Goal: Use online tool/utility: Use online tool/utility

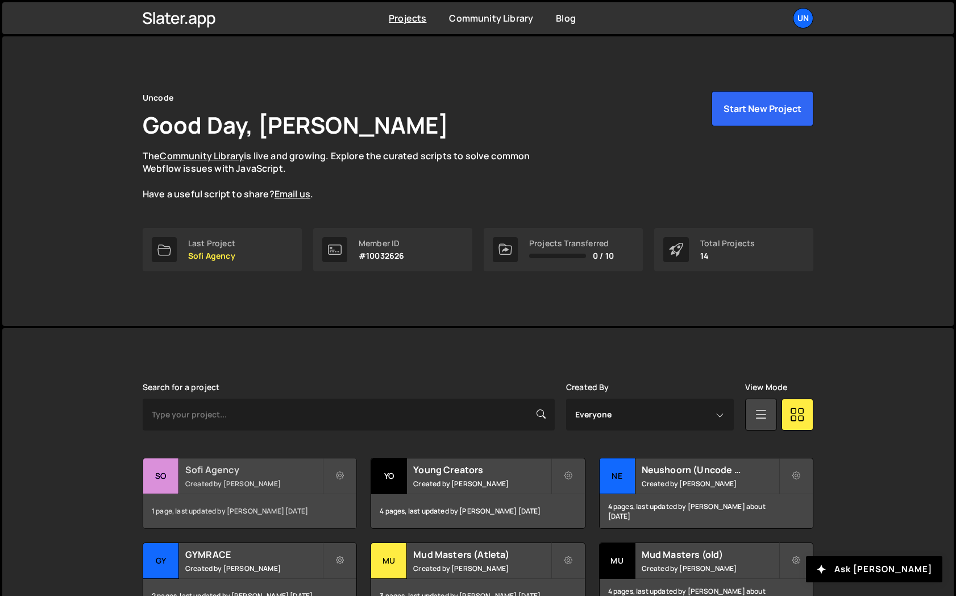
click at [229, 471] on h2 "Sofi Agency" at bounding box center [253, 469] width 137 height 13
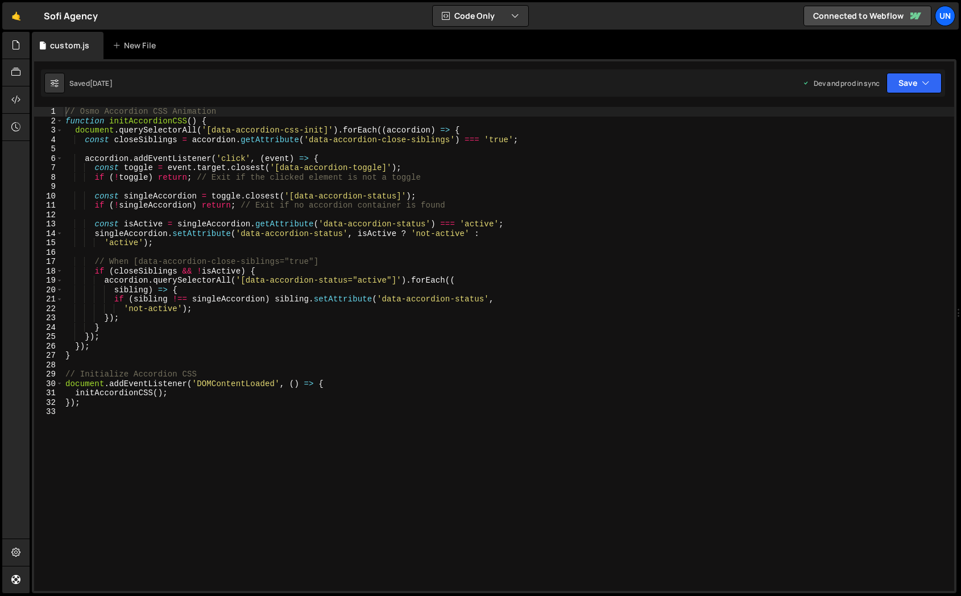
click at [330, 293] on div "// Osmo Accordion CSS Animation function initAccordionCSS ( ) { document . quer…" at bounding box center [508, 358] width 891 height 503
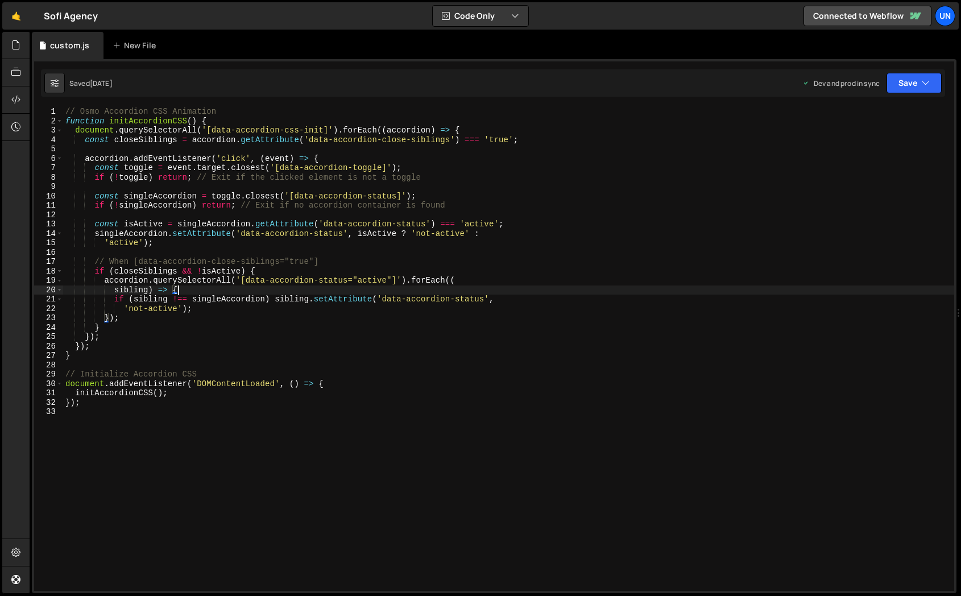
click at [202, 398] on div "// Osmo Accordion CSS Animation function initAccordionCSS ( ) { document . quer…" at bounding box center [508, 358] width 891 height 503
type textarea "});"
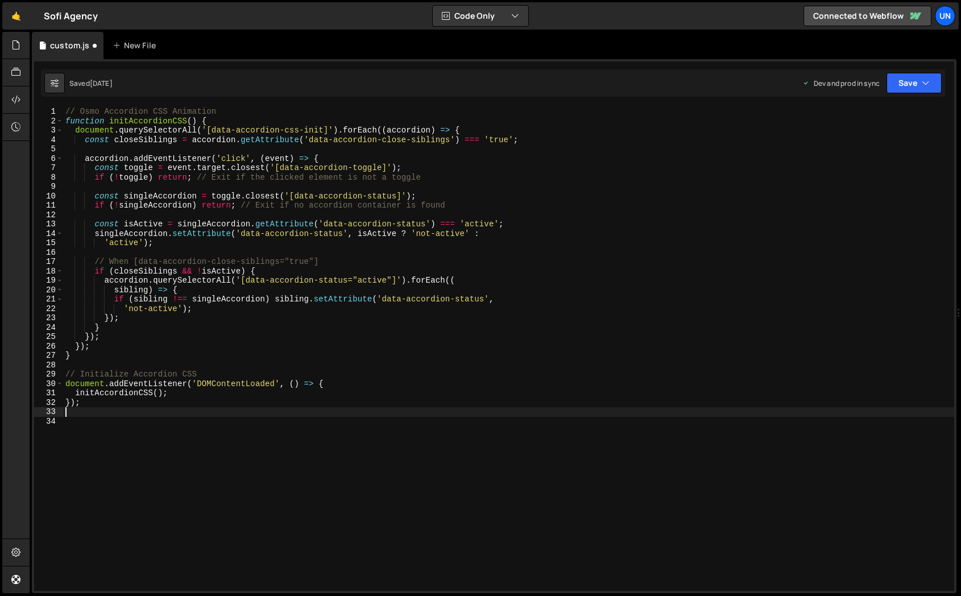
click at [164, 349] on div "// Osmo Accordion CSS Animation function initAccordionCSS ( ) { document . quer…" at bounding box center [508, 358] width 891 height 503
type textarea "});"
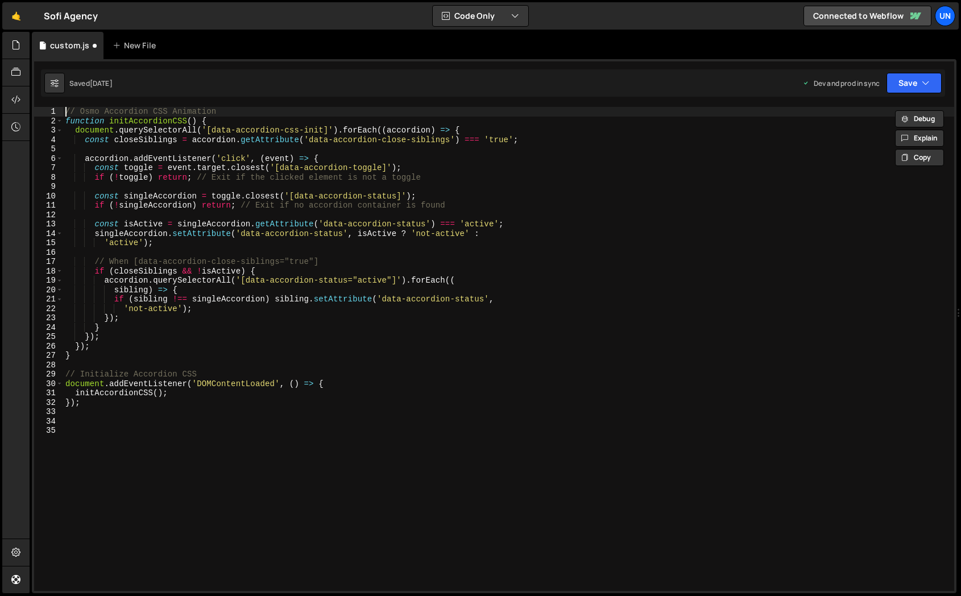
type textarea "// Osmo Accordion CSS Animation"
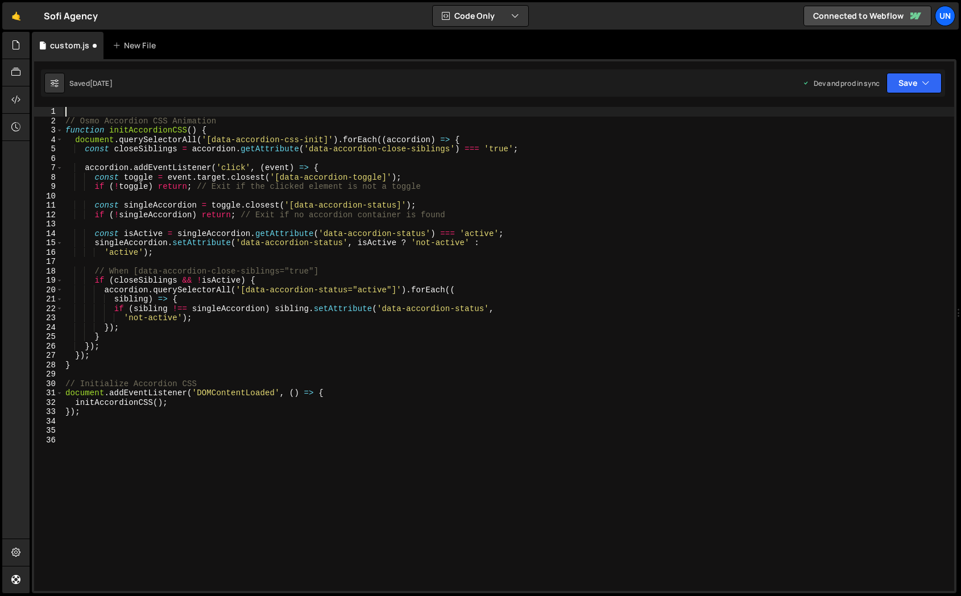
paste textarea "});"
type textarea "});"
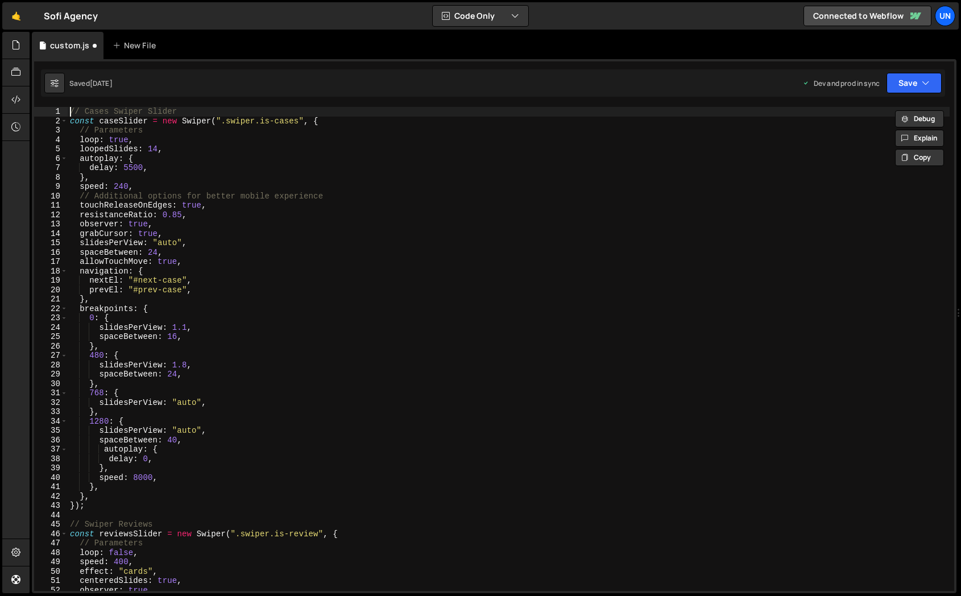
type textarea "// Cases Swiper Slider"
click at [455, 455] on div "// Cases Swiper Slider const caseSlider = new Swiper ( ".swiper.is-cases" , { /…" at bounding box center [509, 358] width 882 height 503
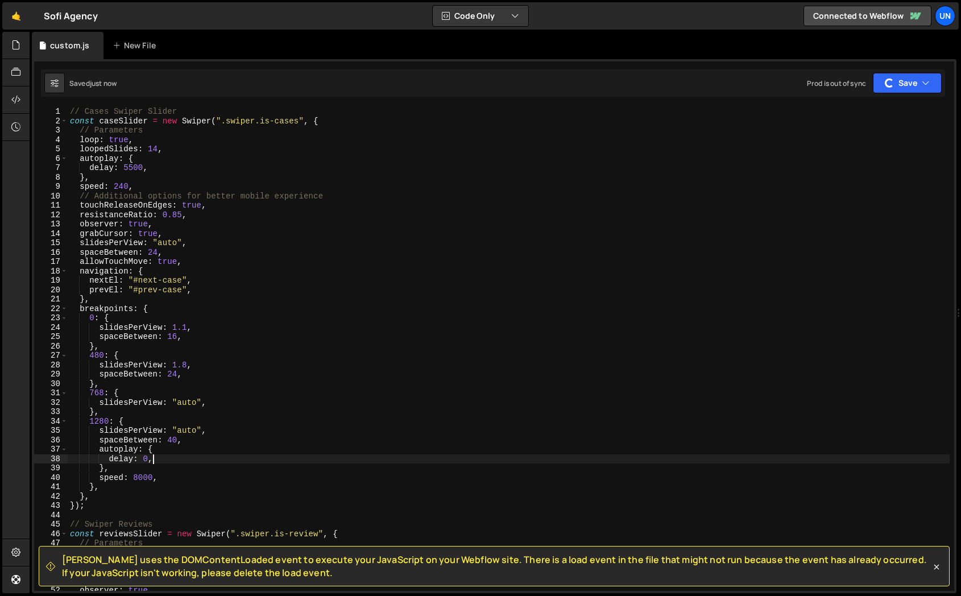
click at [376, 370] on div "// Cases Swiper Slider const caseSlider = new Swiper ( ".swiper.is-cases" , { /…" at bounding box center [509, 358] width 882 height 503
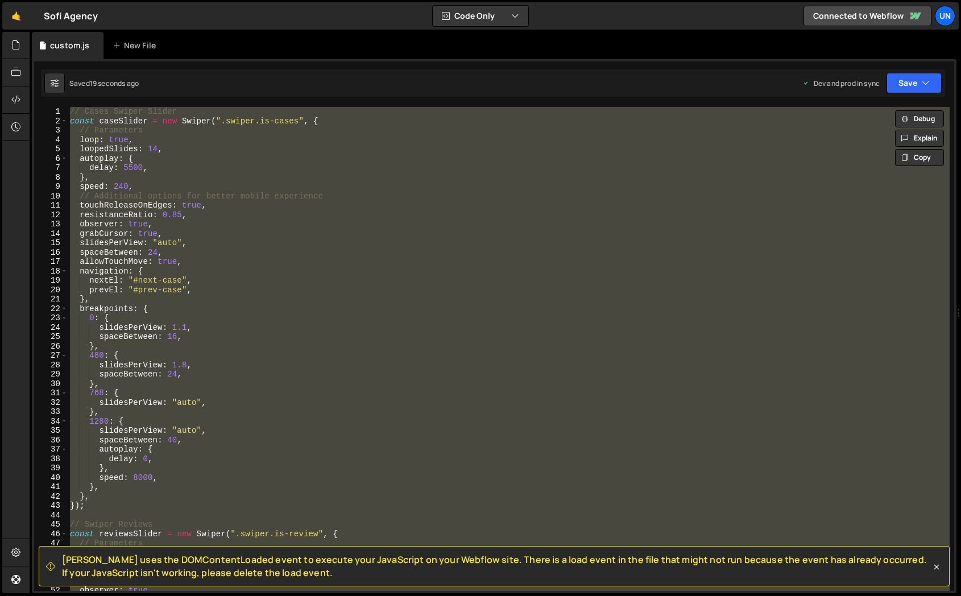
click at [487, 570] on span "Slater uses the DOMContentLoaded event to execute your JavaScript on your Webfl…" at bounding box center [496, 566] width 869 height 26
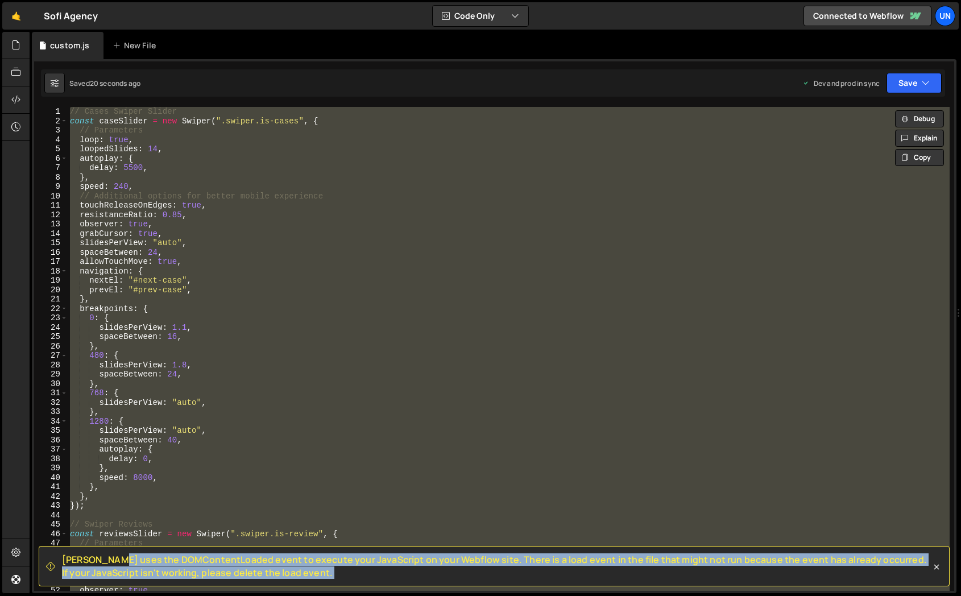
click at [487, 570] on span "Slater uses the DOMContentLoaded event to execute your JavaScript on your Webfl…" at bounding box center [496, 566] width 869 height 26
copy div "Slater uses the DOMContentLoaded event to execute your JavaScript on your Webfl…"
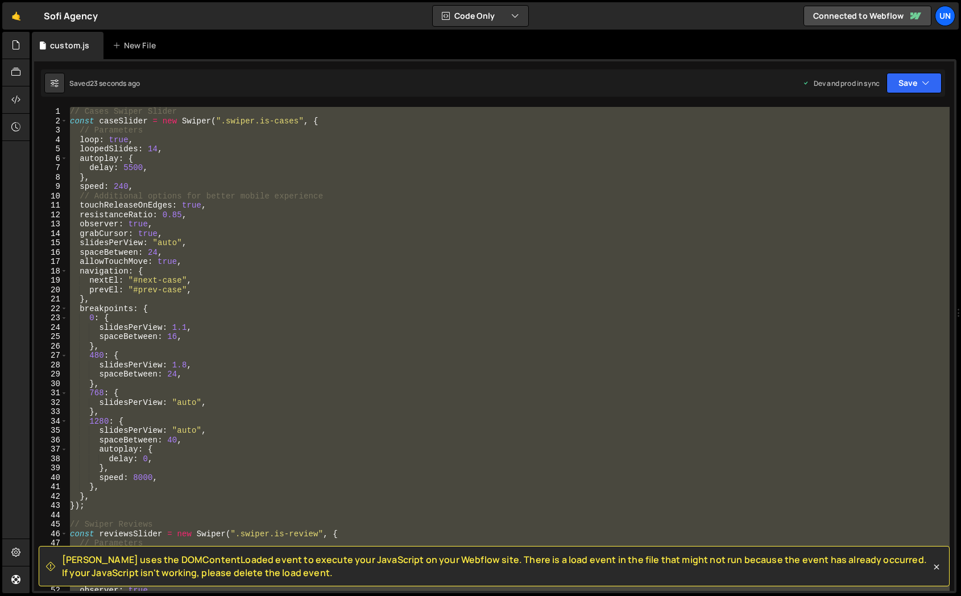
click at [271, 227] on div "// Cases Swiper Slider const caseSlider = new Swiper ( ".swiper.is-cases" , { /…" at bounding box center [509, 349] width 882 height 484
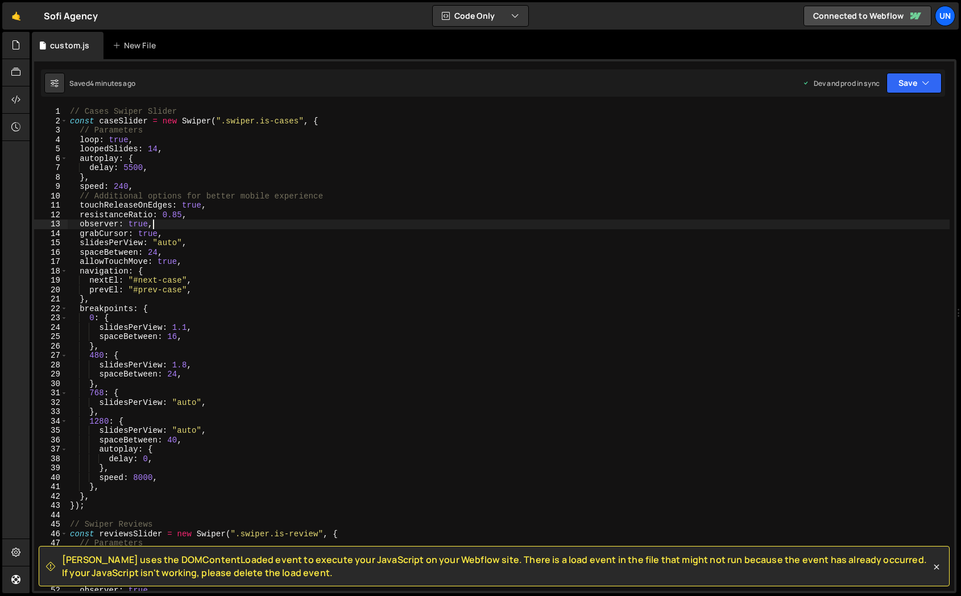
click at [345, 256] on div "// Cases Swiper Slider const caseSlider = new Swiper ( ".swiper.is-cases" , { /…" at bounding box center [509, 358] width 882 height 503
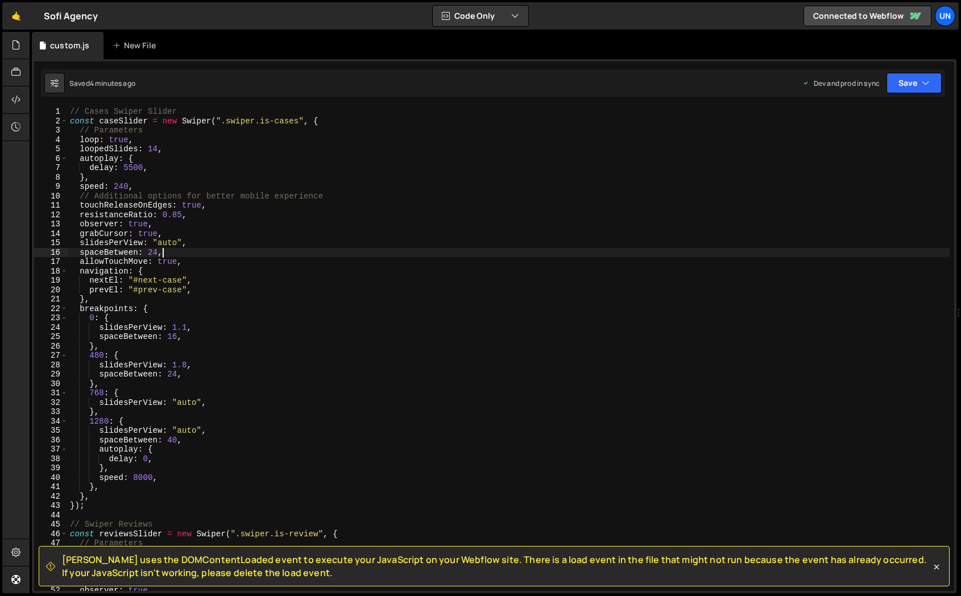
click at [127, 143] on div "// Cases Swiper Slider const caseSlider = new Swiper ( ".swiper.is-cases" , { /…" at bounding box center [509, 358] width 882 height 503
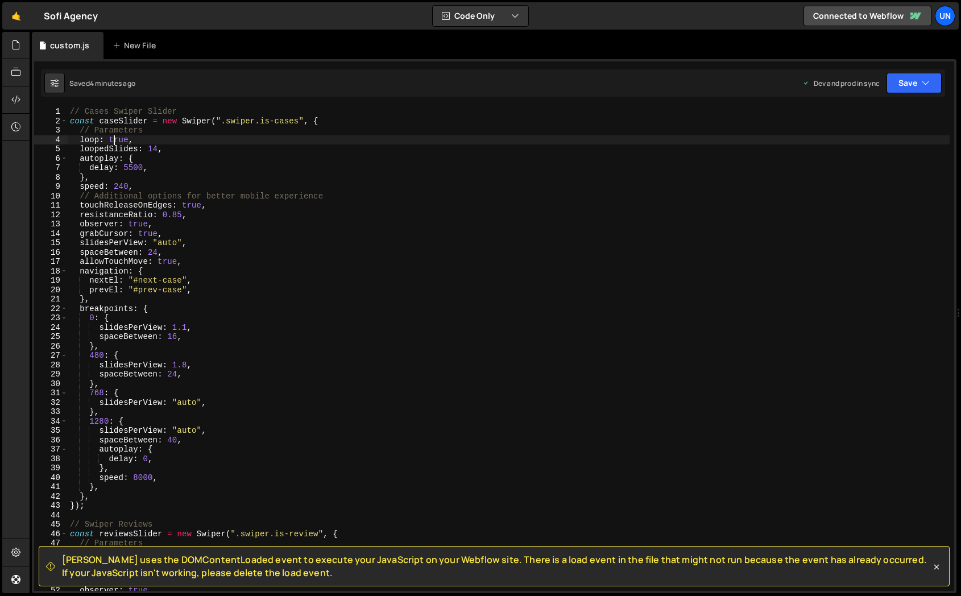
click at [114, 144] on div "// Cases Swiper Slider const caseSlider = new Swiper ( ".swiper.is-cases" , { /…" at bounding box center [509, 358] width 882 height 503
click at [113, 154] on div "// Cases Swiper Slider const caseSlider = new Swiper ( ".swiper.is-cases" , { /…" at bounding box center [509, 358] width 882 height 503
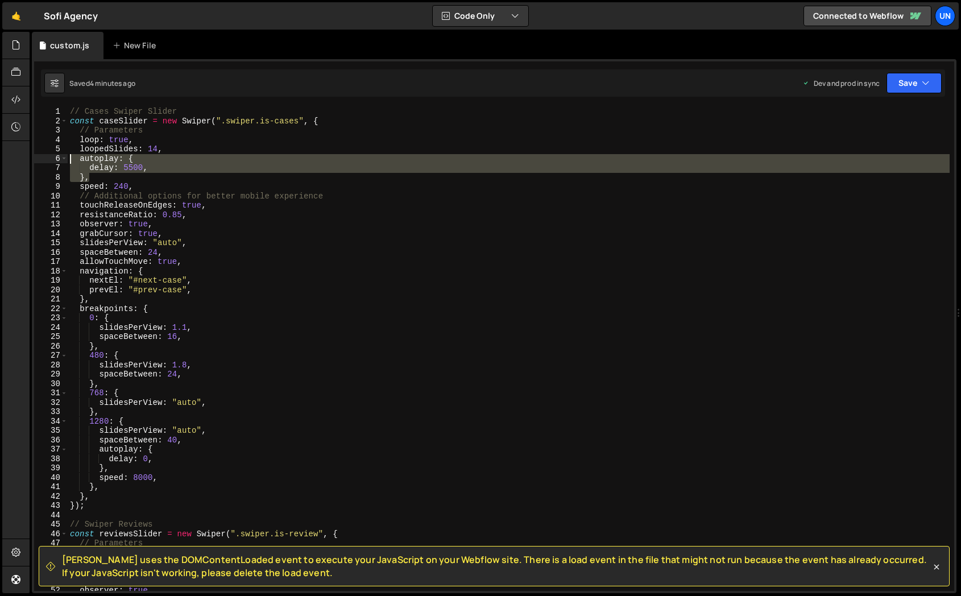
drag, startPoint x: 103, startPoint y: 176, endPoint x: 44, endPoint y: 160, distance: 61.6
click at [44, 160] on div "autoplay: { 1 2 3 4 5 6 7 8 9 10 11 12 13 14 15 16 17 18 19 20 21 22 23 24 25 2…" at bounding box center [494, 349] width 920 height 484
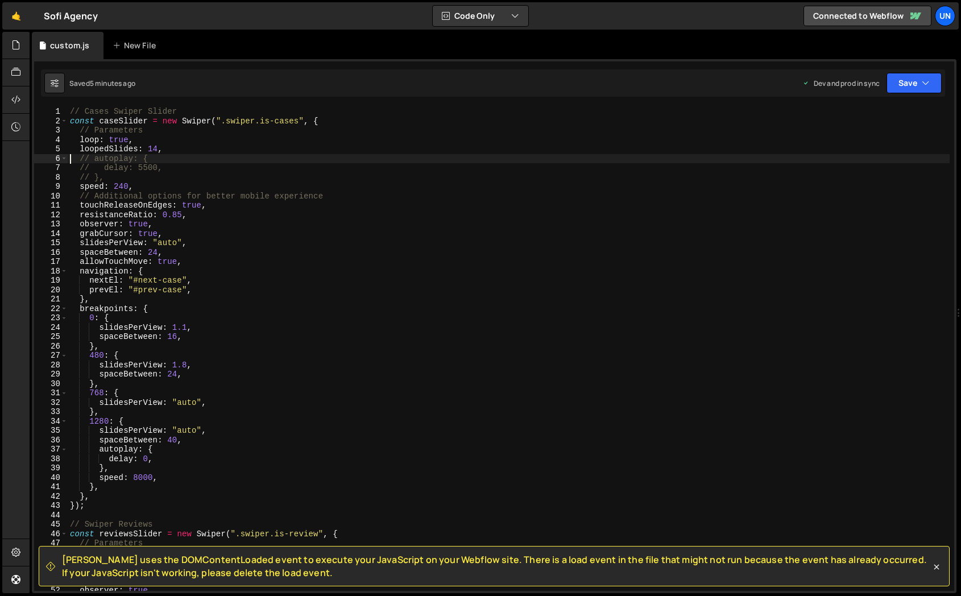
click at [431, 192] on div "// Cases Swiper Slider const caseSlider = new Swiper ( ".swiper.is-cases" , { /…" at bounding box center [509, 358] width 882 height 503
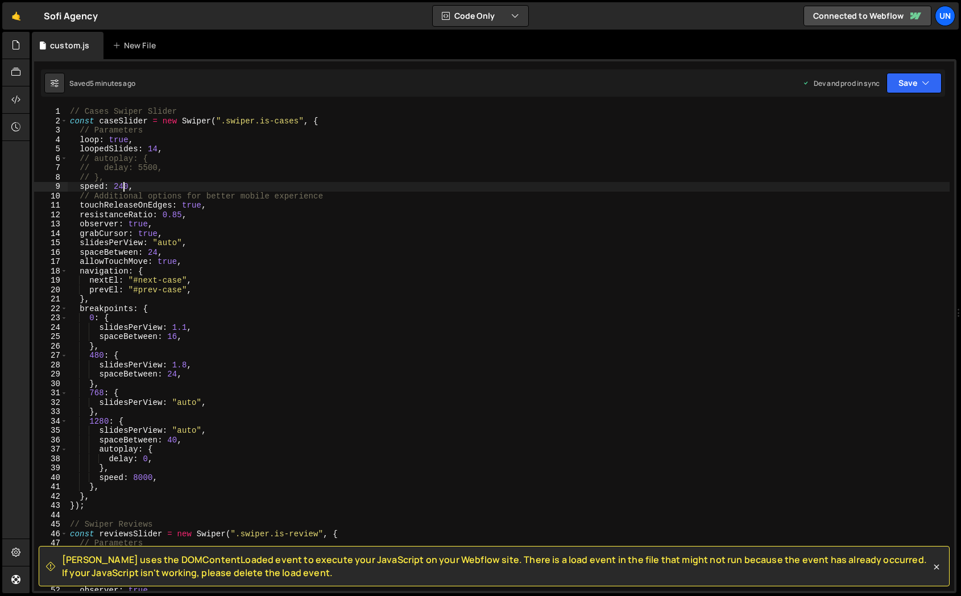
click at [126, 186] on div "// Cases Swiper Slider const caseSlider = new Swiper ( ".swiper.is-cases" , { /…" at bounding box center [509, 358] width 882 height 503
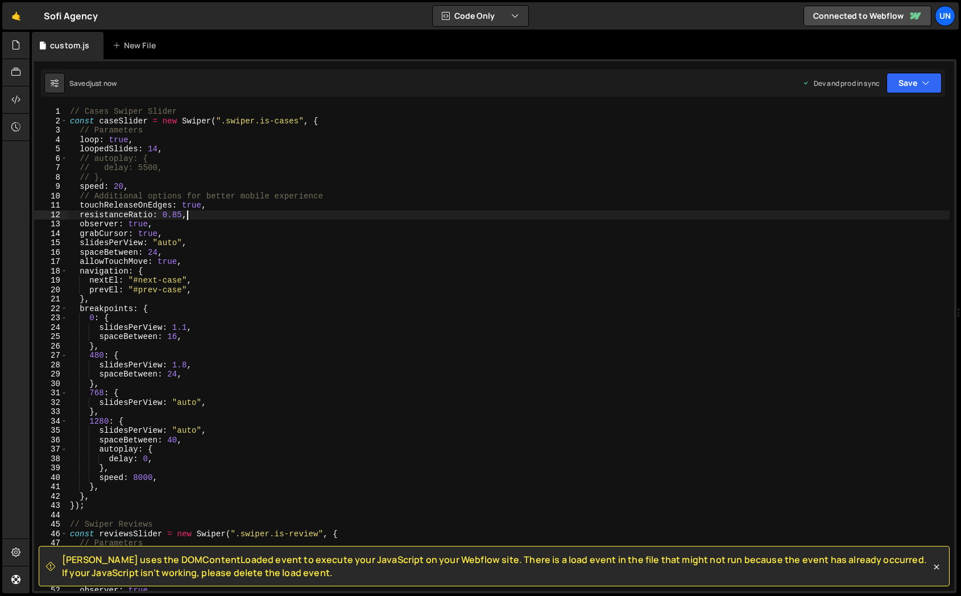
click at [248, 210] on div "// Cases Swiper Slider const caseSlider = new Swiper ( ".swiper.is-cases" , { /…" at bounding box center [509, 358] width 882 height 503
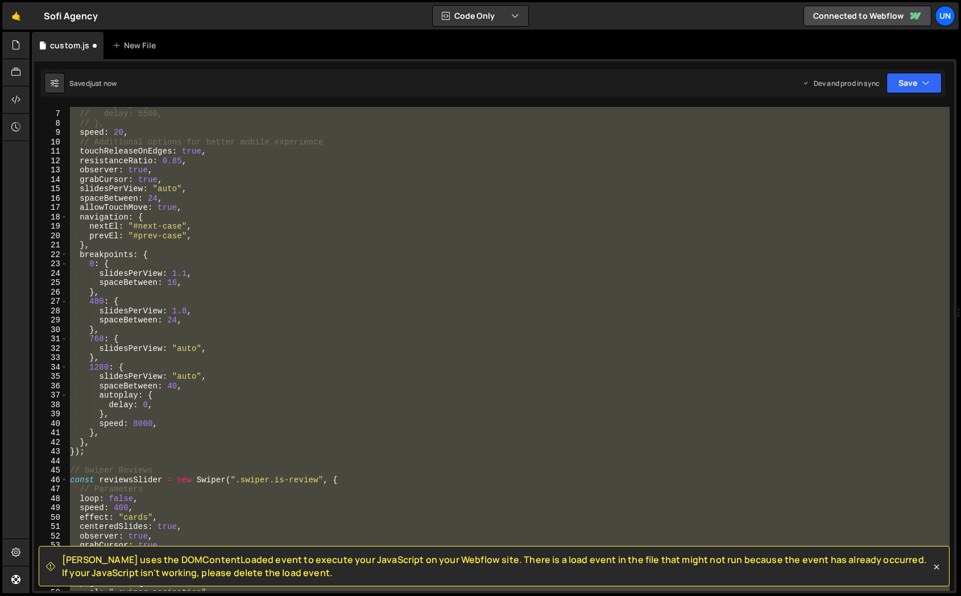
click at [248, 210] on div "// autoplay: { // delay: 5500, // }, speed : 20 , // Additional options for bet…" at bounding box center [509, 349] width 882 height 484
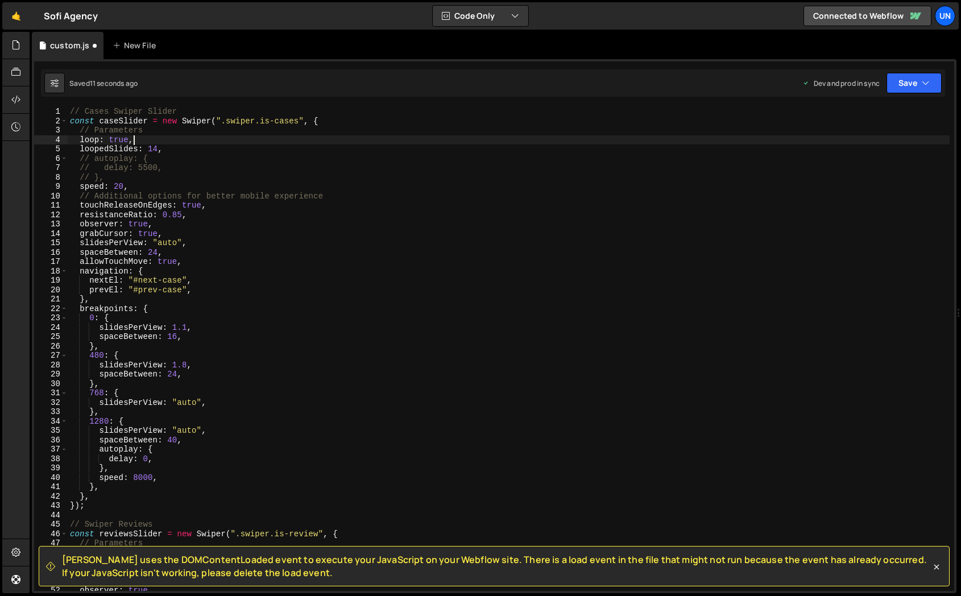
click at [146, 144] on div "// Cases Swiper Slider const caseSlider = new Swiper ( ".swiper.is-cases" , { /…" at bounding box center [509, 358] width 882 height 503
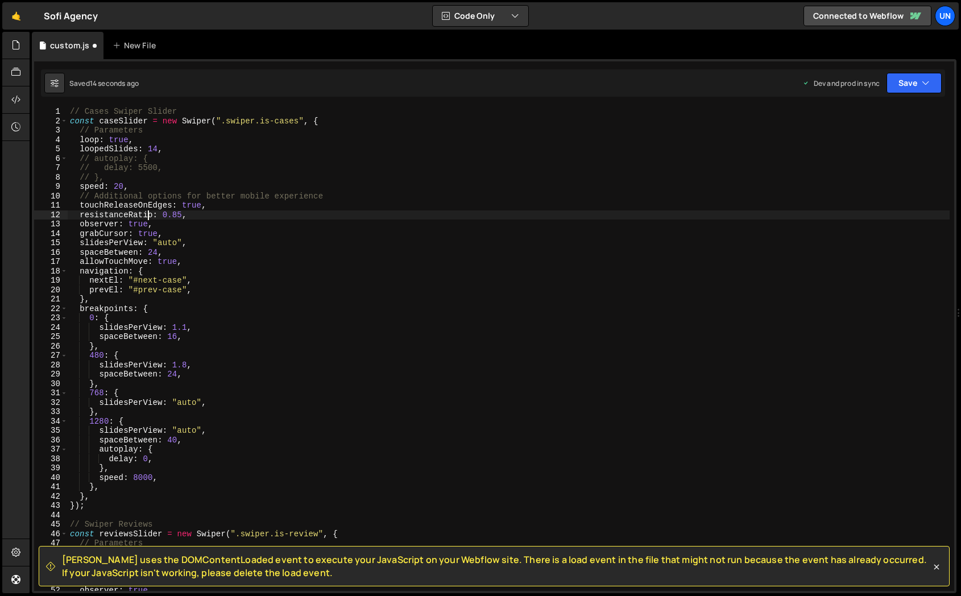
click at [146, 211] on div "// Cases Swiper Slider const caseSlider = new Swiper ( ".swiper.is-cases" , { /…" at bounding box center [509, 358] width 882 height 503
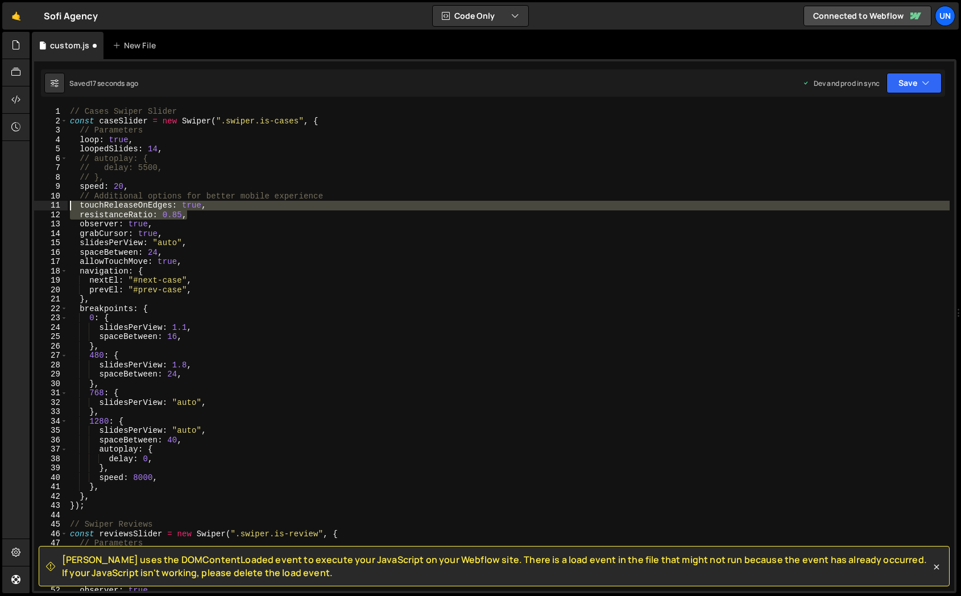
drag, startPoint x: 199, startPoint y: 215, endPoint x: 53, endPoint y: 206, distance: 145.8
click at [53, 206] on div "resistanceRatio: 0.85, 1 2 3 4 5 6 7 8 9 10 11 12 13 14 15 16 17 18 19 20 21 22…" at bounding box center [494, 349] width 920 height 484
type textarea "touchReleaseOnEdges: true, resistanceRatio: 0.85,"
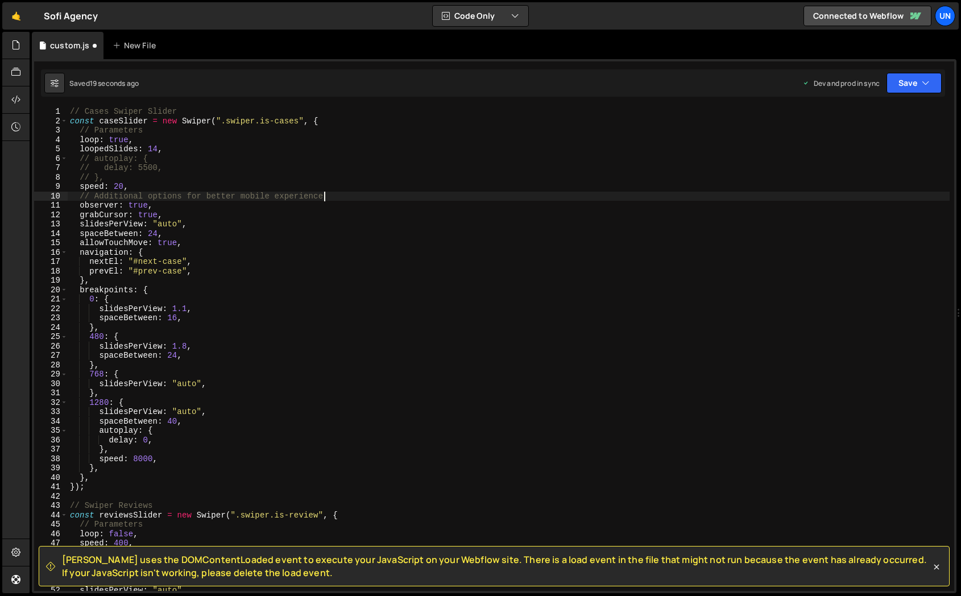
click at [141, 195] on div "// Cases Swiper Slider const caseSlider = new Swiper ( ".swiper.is-cases" , { /…" at bounding box center [509, 358] width 882 height 503
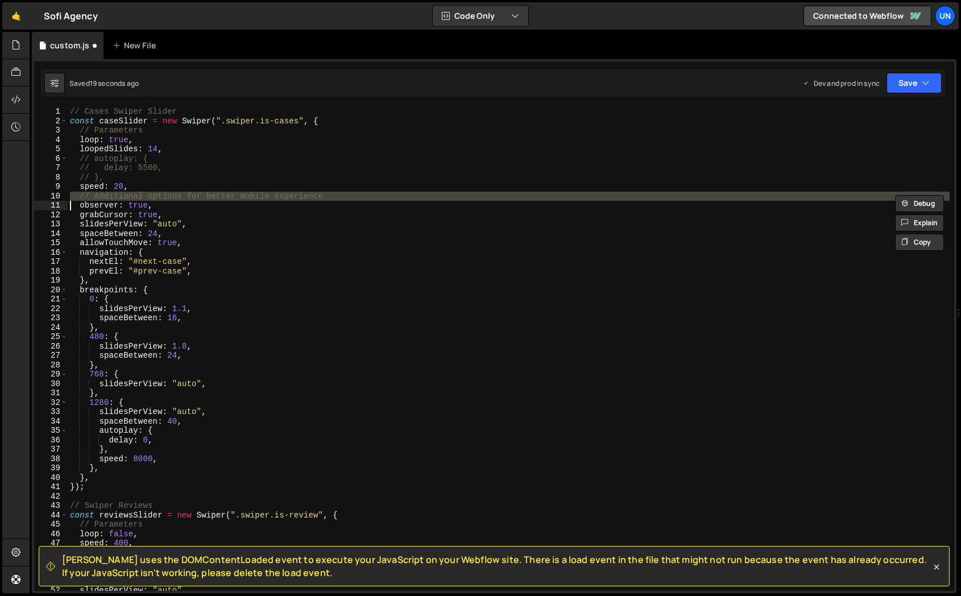
click at [141, 195] on div "// Cases Swiper Slider const caseSlider = new Swiper ( ".swiper.is-cases" , { /…" at bounding box center [509, 358] width 882 height 503
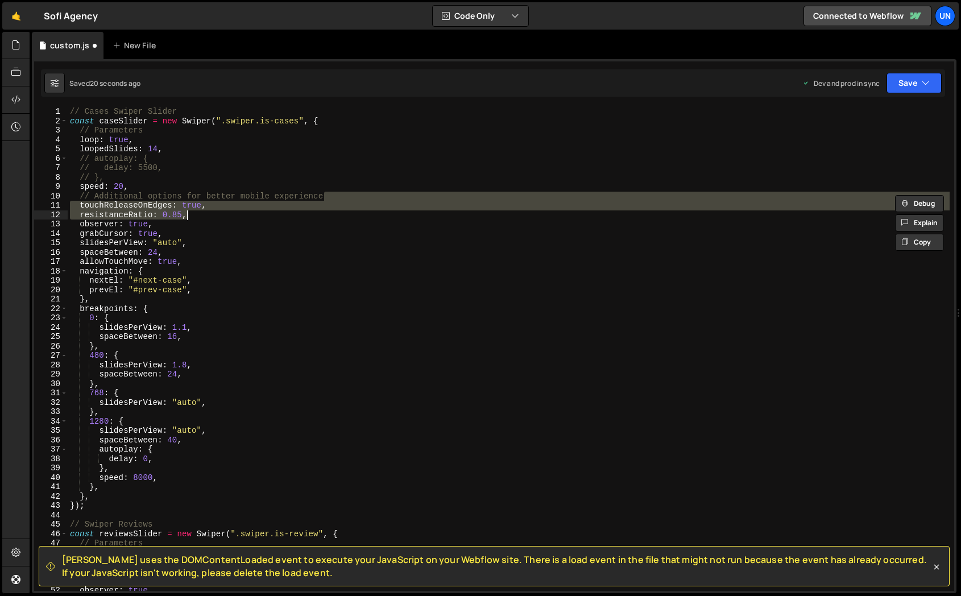
click at [135, 226] on div "// Cases Swiper Slider const caseSlider = new Swiper ( ".swiper.is-cases" , { /…" at bounding box center [509, 358] width 882 height 503
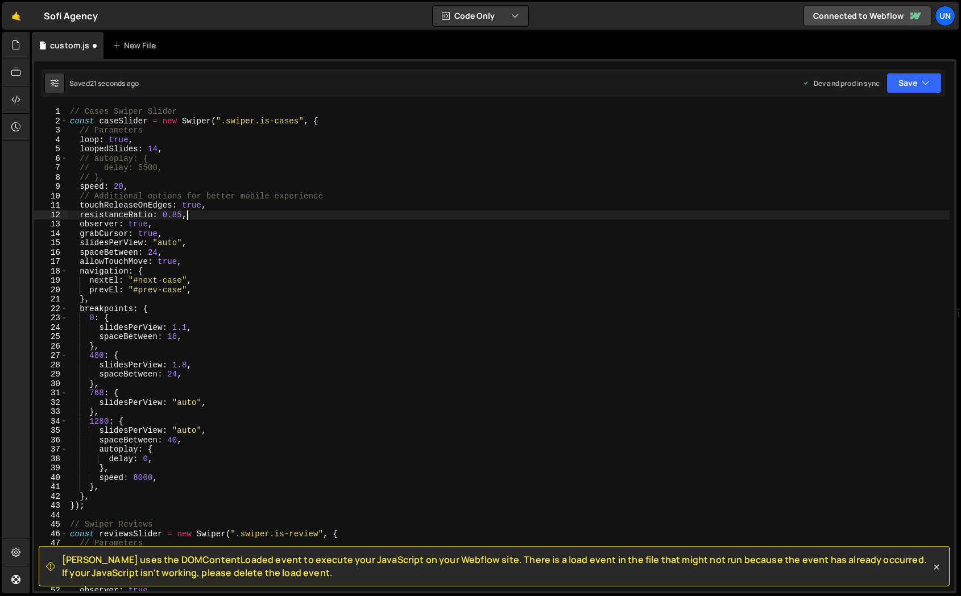
click at [193, 217] on div "// Cases Swiper Slider const caseSlider = new Swiper ( ".swiper.is-cases" , { /…" at bounding box center [509, 358] width 882 height 503
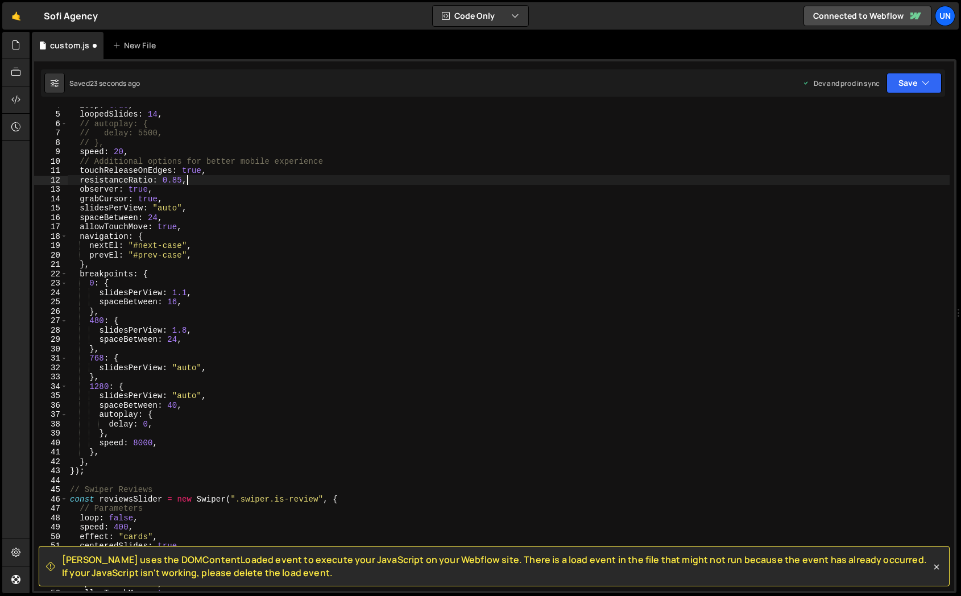
scroll to position [35, 0]
click at [144, 419] on div "loop : true , loopedSlides : 14 , // autoplay: { // delay: 5500, // }, speed : …" at bounding box center [509, 350] width 882 height 503
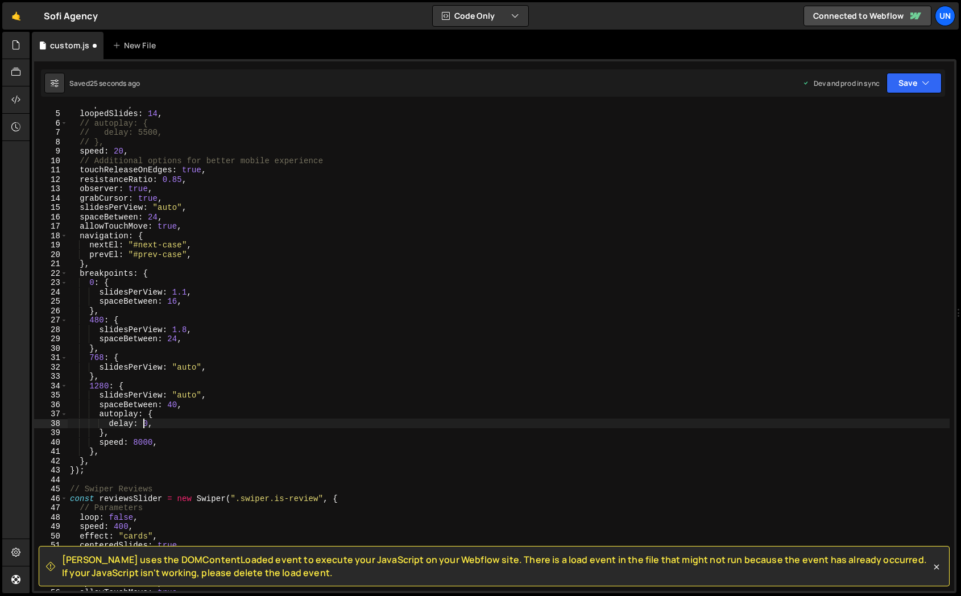
click at [130, 439] on div "loop : true , loopedSlides : 14 , // autoplay: { // delay: 5500, // }, speed : …" at bounding box center [509, 350] width 882 height 503
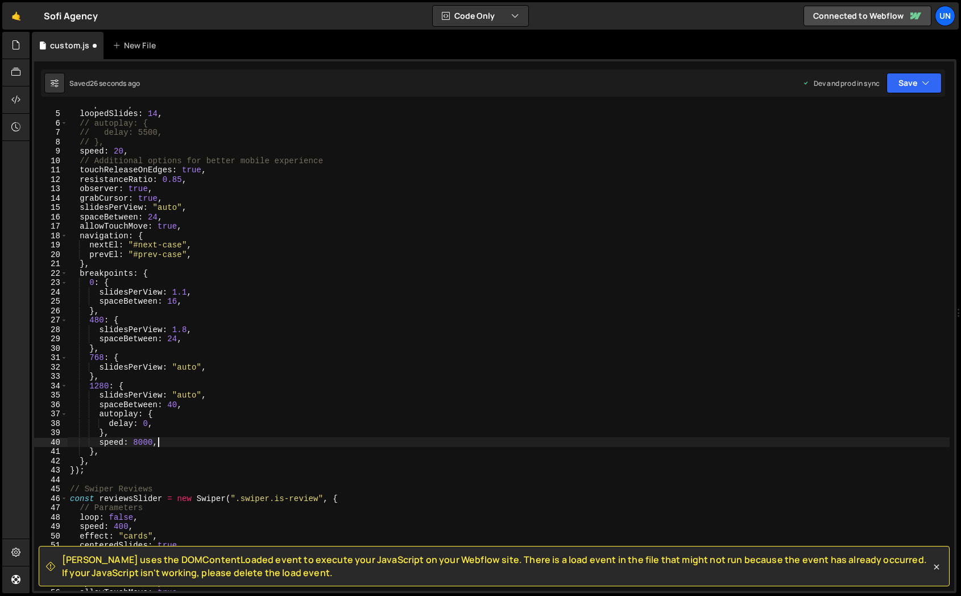
click at [165, 439] on div "loop : true , loopedSlides : 14 , // autoplay: { // delay: 5500, // }, speed : …" at bounding box center [509, 350] width 882 height 503
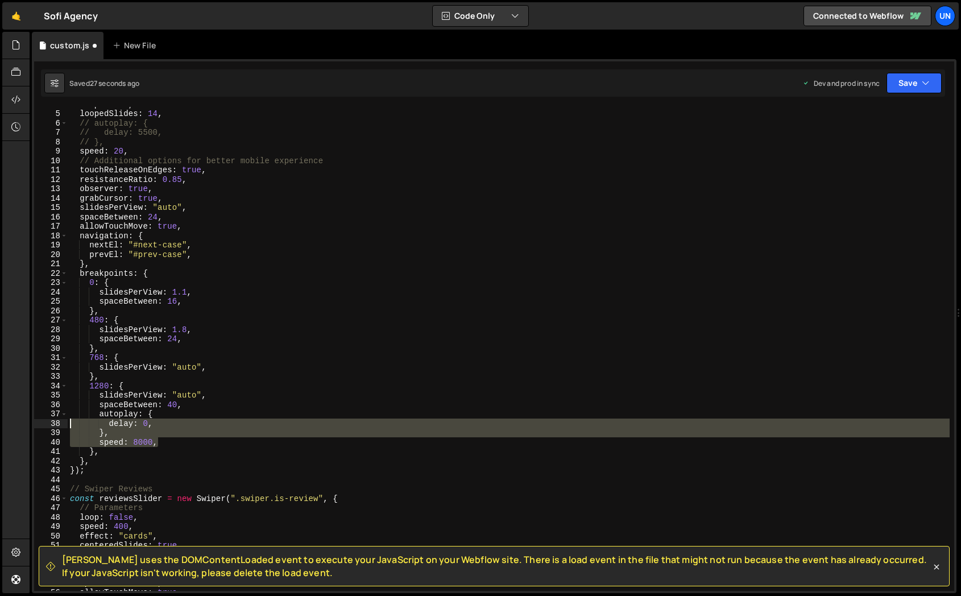
drag, startPoint x: 165, startPoint y: 442, endPoint x: 39, endPoint y: 421, distance: 128.0
click at [39, 421] on div "speed: 8000, 4 5 6 7 8 9 10 11 12 13 14 15 16 17 18 19 20 21 22 23 24 25 26 27 …" at bounding box center [494, 349] width 920 height 484
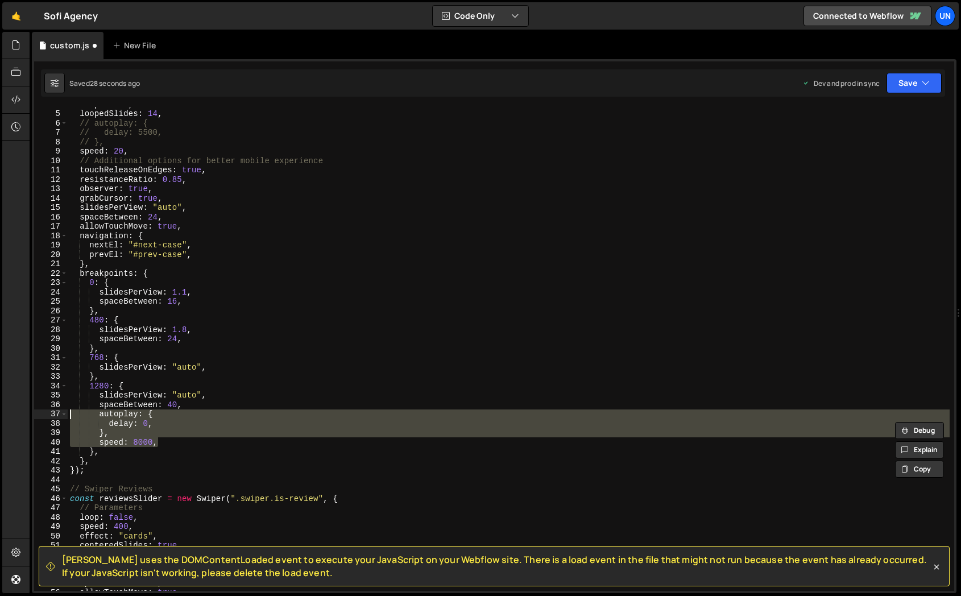
click at [71, 414] on div "loop : true , loopedSlides : 14 , // autoplay: { // delay: 5500, // }, speed : …" at bounding box center [509, 350] width 882 height 503
type textarea "autoplay: { delay: 0,"
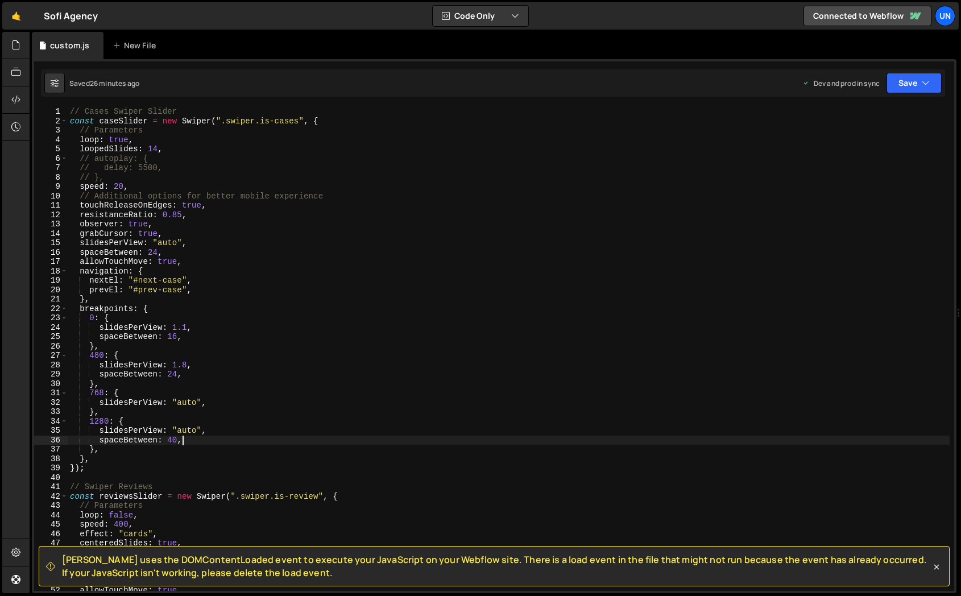
scroll to position [0, 0]
click at [125, 182] on div "// Cases Swiper Slider const caseSlider = new Swiper ( ".swiper.is-cases" , { /…" at bounding box center [509, 358] width 882 height 503
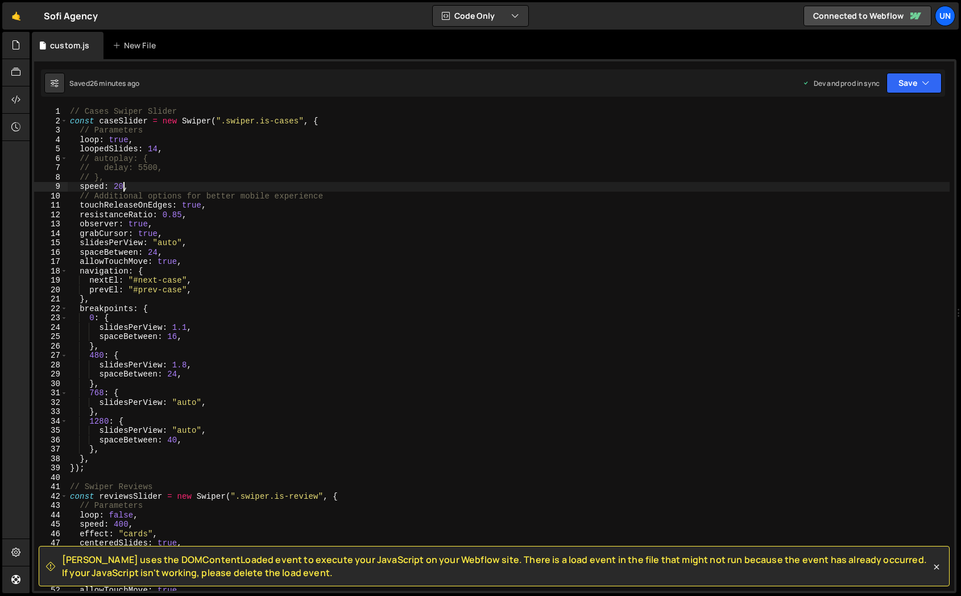
scroll to position [0, 3]
click at [255, 204] on div "// Cases Swiper Slider const caseSlider = new Swiper ( ".swiper.is-cases" , { /…" at bounding box center [509, 358] width 882 height 503
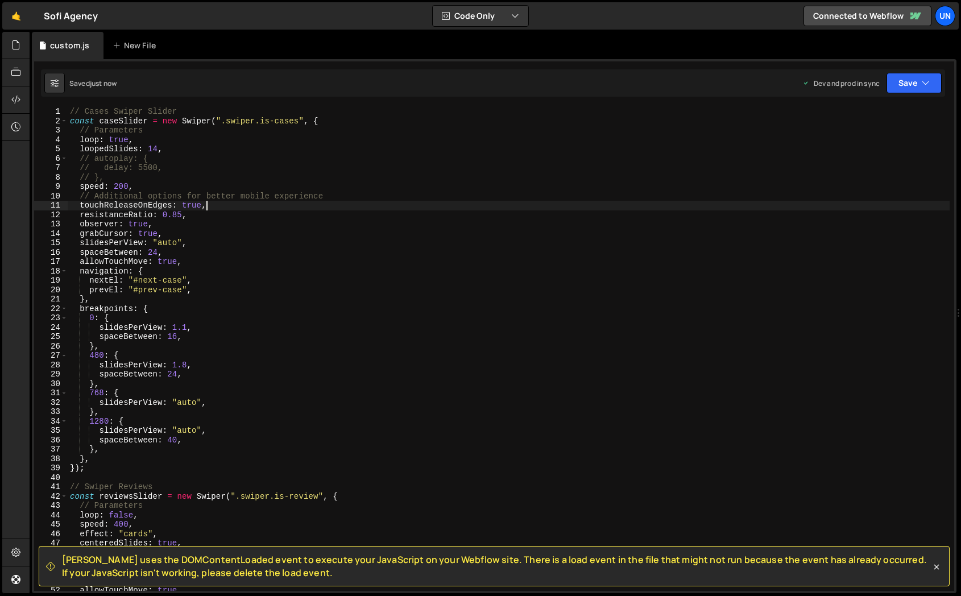
click at [147, 192] on div "// Cases Swiper Slider const caseSlider = new Swiper ( ".swiper.is-cases" , { /…" at bounding box center [509, 358] width 882 height 503
click at [135, 187] on div "// Cases Swiper Slider const caseSlider = new Swiper ( ".swiper.is-cases" , { /…" at bounding box center [509, 358] width 882 height 503
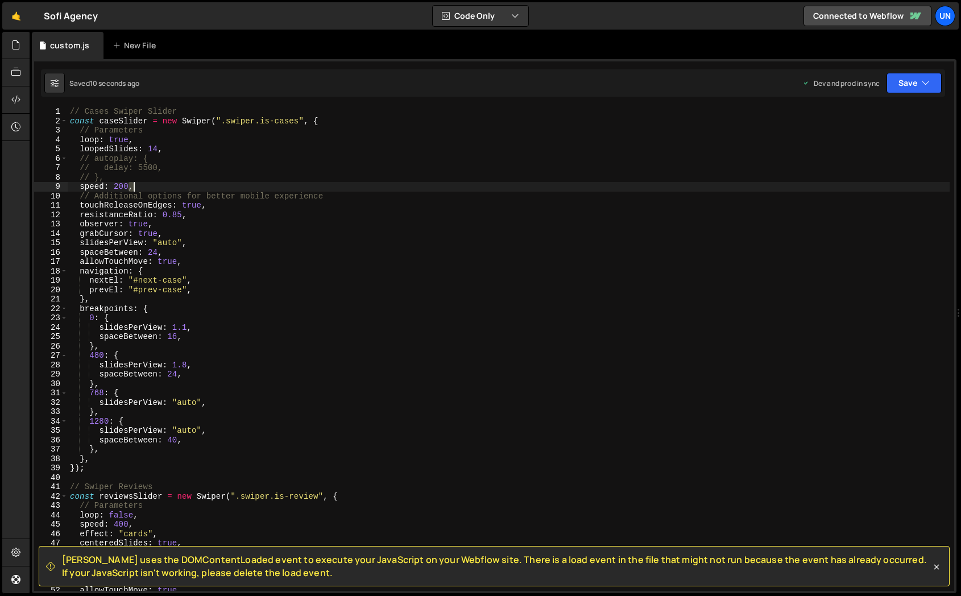
click at [135, 187] on div "// Cases Swiper Slider const caseSlider = new Swiper ( ".swiper.is-cases" , { /…" at bounding box center [509, 358] width 882 height 503
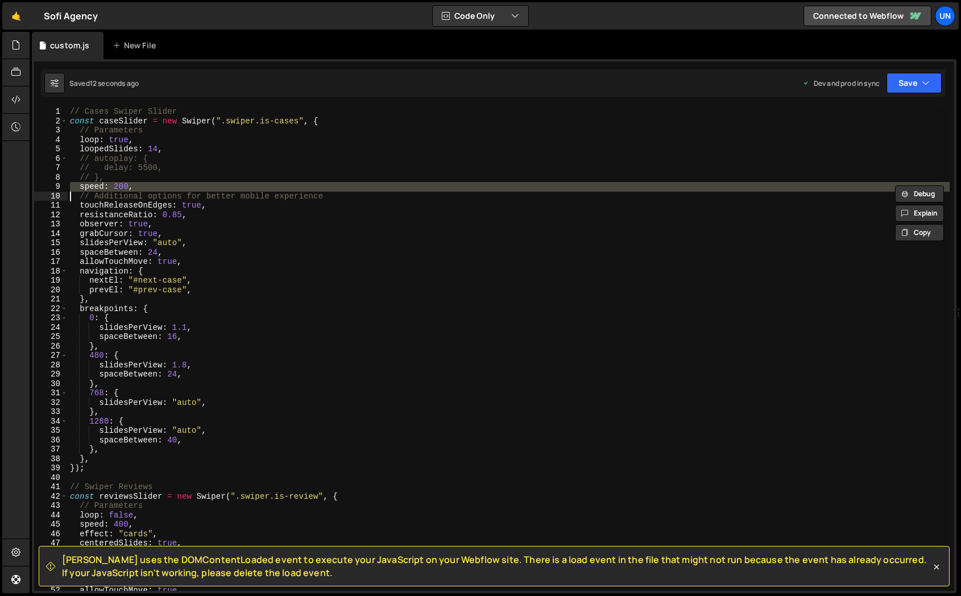
click at [125, 186] on div "// Cases Swiper Slider const caseSlider = new Swiper ( ".swiper.is-cases" , { /…" at bounding box center [509, 349] width 882 height 484
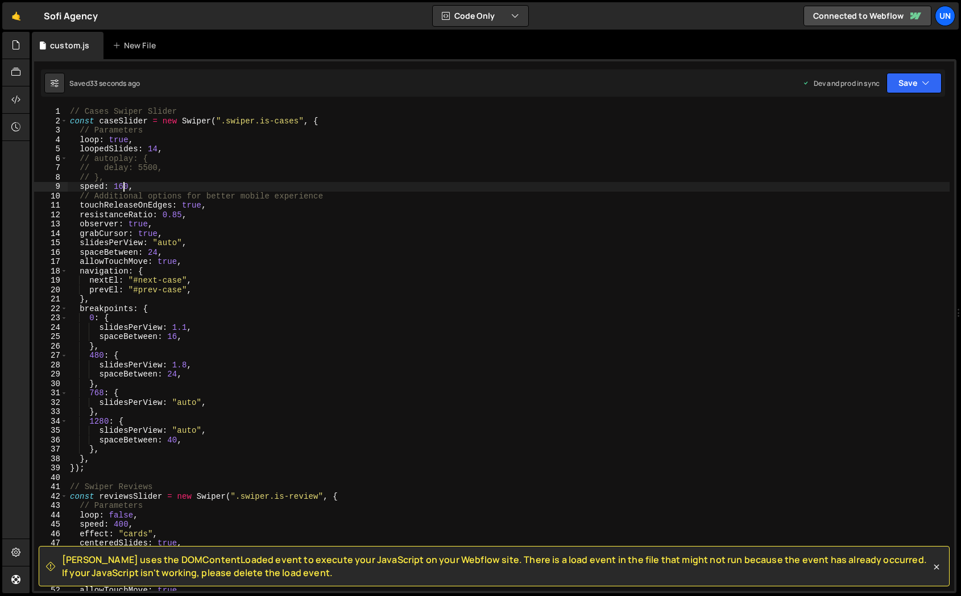
click at [272, 207] on div "// Cases Swiper Slider const caseSlider = new Swiper ( ".swiper.is-cases" , { /…" at bounding box center [509, 358] width 882 height 503
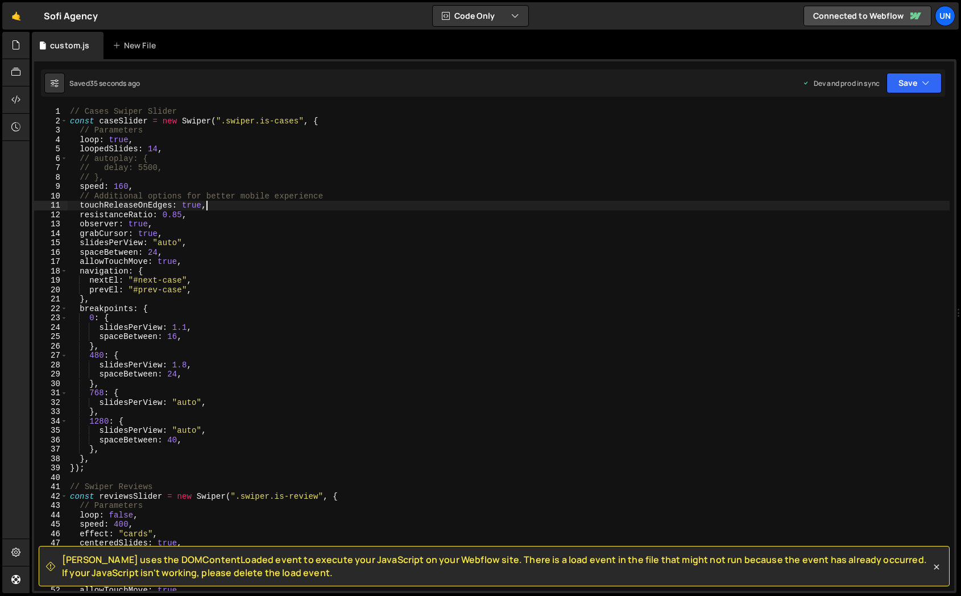
click at [114, 140] on div "// Cases Swiper Slider const caseSlider = new Swiper ( ".swiper.is-cases" , { /…" at bounding box center [509, 358] width 882 height 503
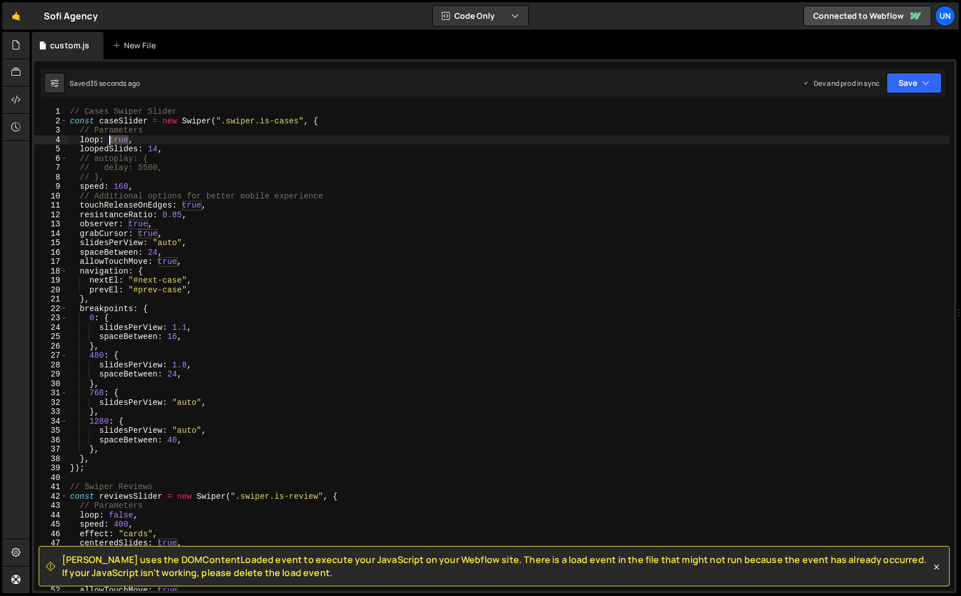
click at [114, 140] on div "// Cases Swiper Slider const caseSlider = new Swiper ( ".swiper.is-cases" , { /…" at bounding box center [509, 358] width 882 height 503
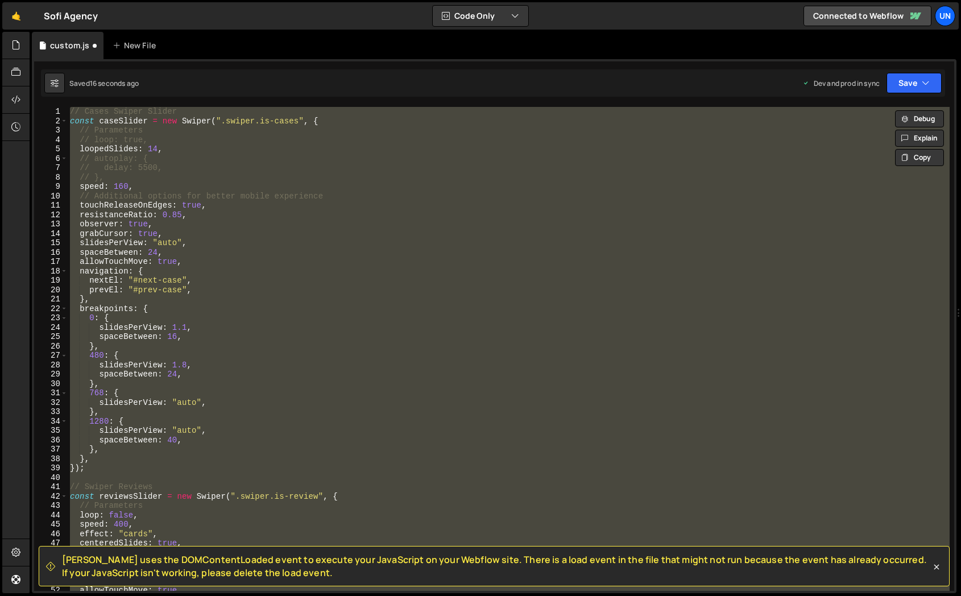
scroll to position [0, 0]
click at [373, 218] on div "// Cases Swiper Slider const caseSlider = new Swiper ( ".swiper.is-cases" , { /…" at bounding box center [509, 349] width 882 height 484
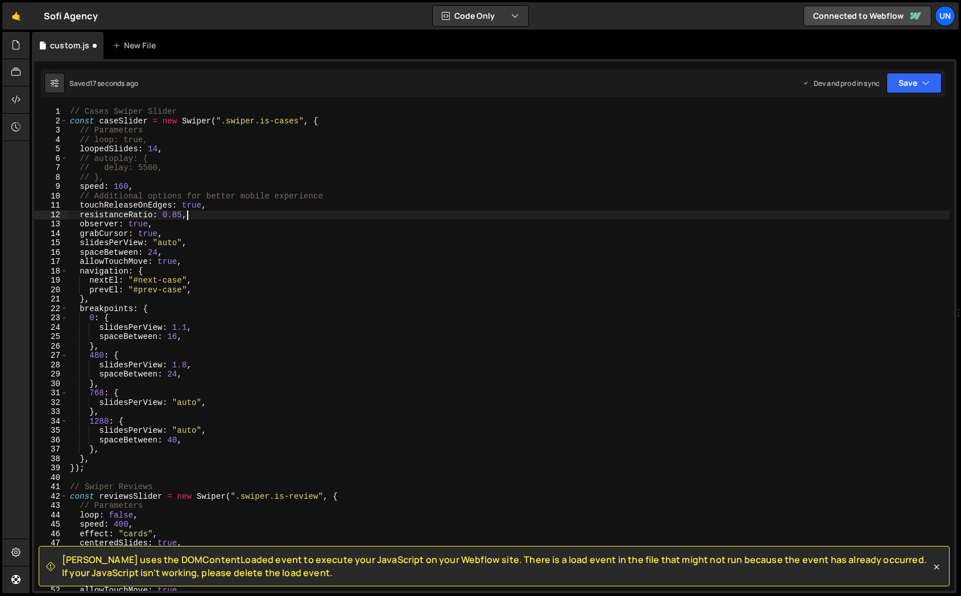
click at [104, 140] on div "// Cases Swiper Slider const caseSlider = new Swiper ( ".swiper.is-cases" , { /…" at bounding box center [509, 358] width 882 height 503
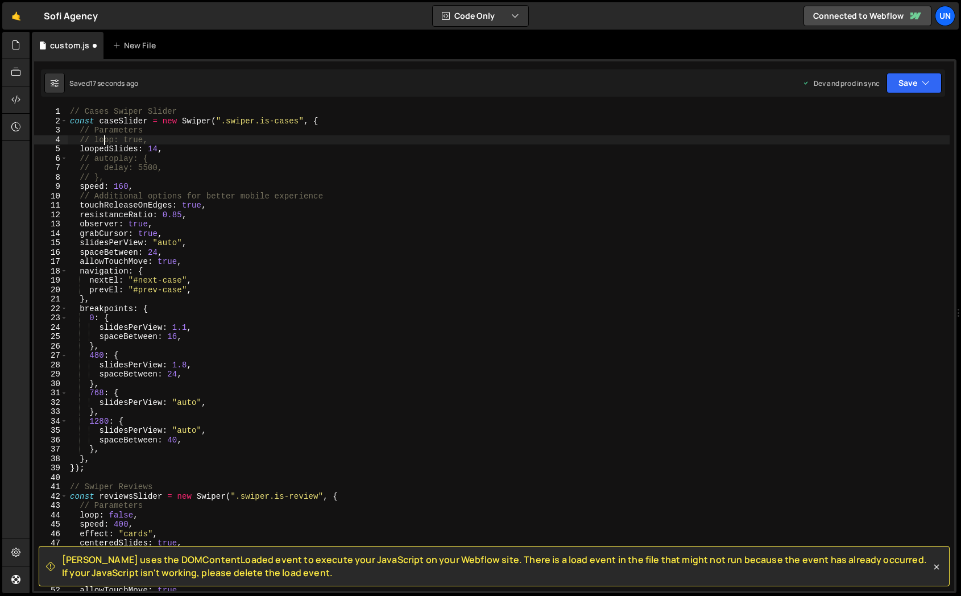
click at [104, 140] on div "// Cases Swiper Slider const caseSlider = new Swiper ( ".swiper.is-cases" , { /…" at bounding box center [509, 358] width 882 height 503
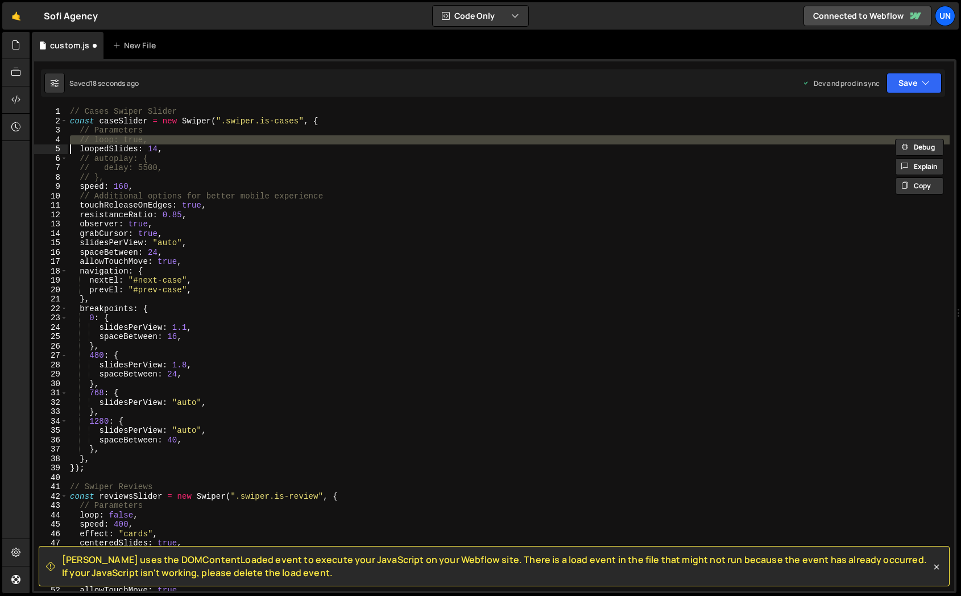
click at [104, 140] on div "// Cases Swiper Slider const caseSlider = new Swiper ( ".swiper.is-cases" , { /…" at bounding box center [509, 358] width 882 height 503
click at [200, 144] on div "// Cases Swiper Slider const caseSlider = new Swiper ( ".swiper.is-cases" , { /…" at bounding box center [509, 349] width 882 height 484
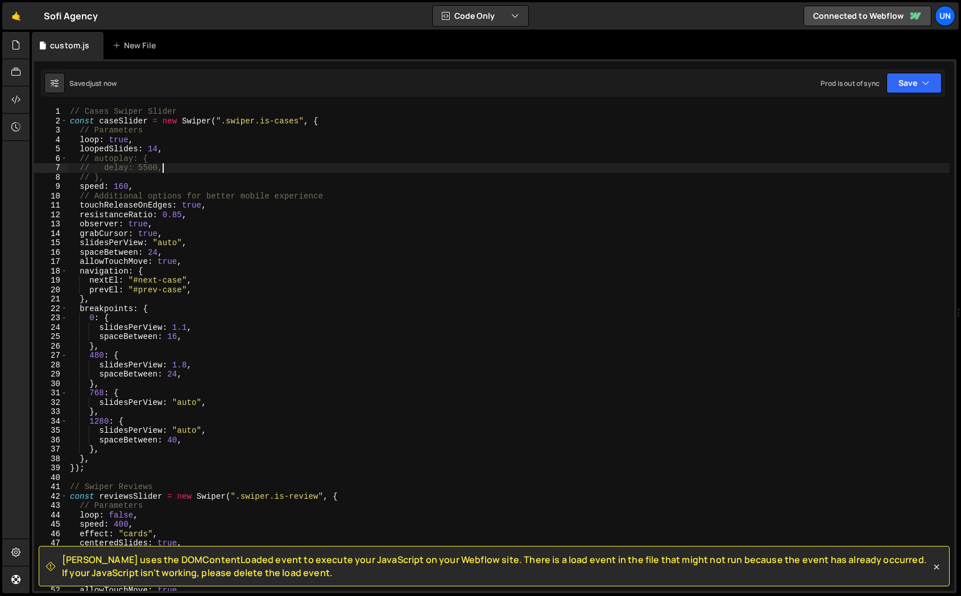
click at [289, 172] on div "// Cases Swiper Slider const caseSlider = new Swiper ( ".swiper.is-cases" , { /…" at bounding box center [509, 358] width 882 height 503
type textarea "// delay: 5500,"
